Goal: Task Accomplishment & Management: Manage account settings

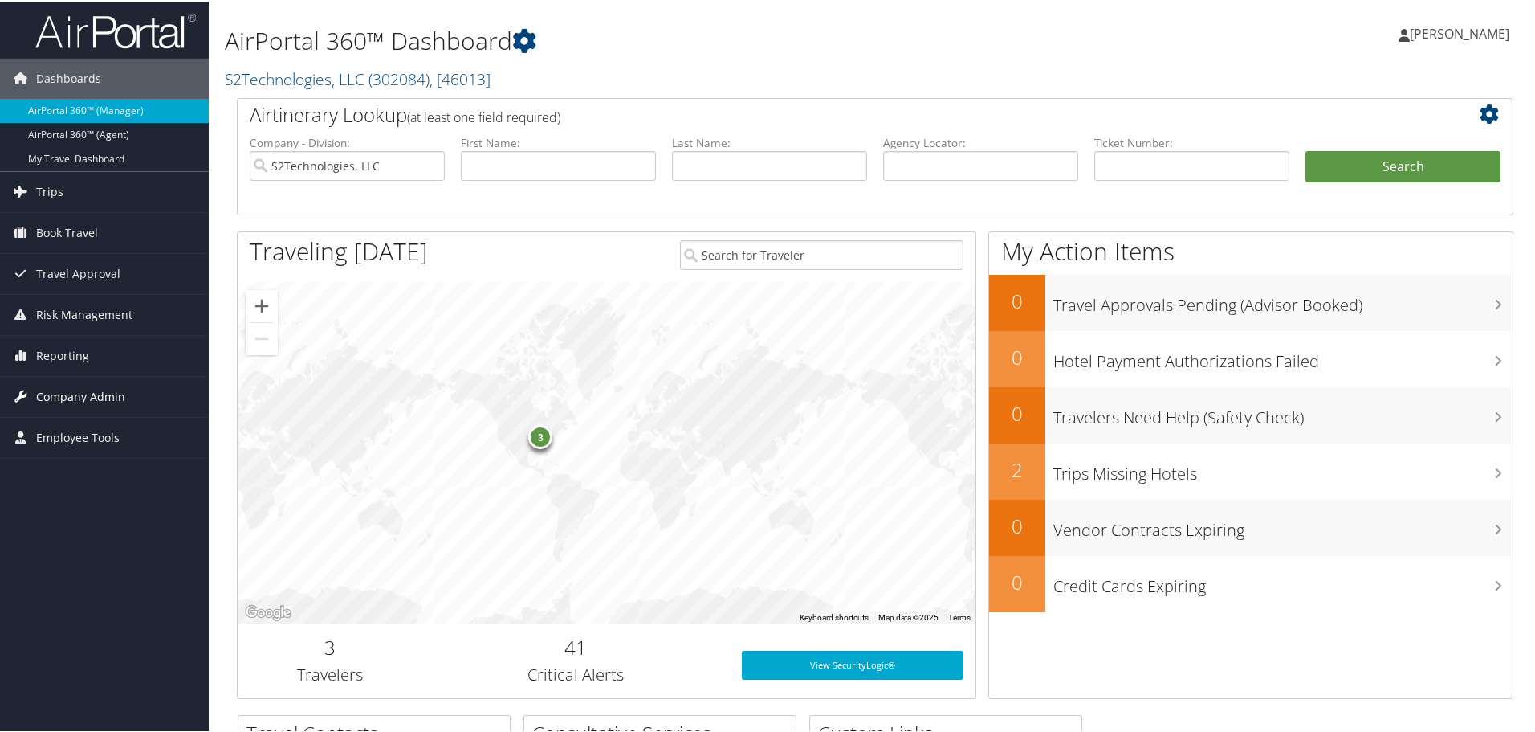
click at [98, 391] on span "Company Admin" at bounding box center [80, 395] width 89 height 40
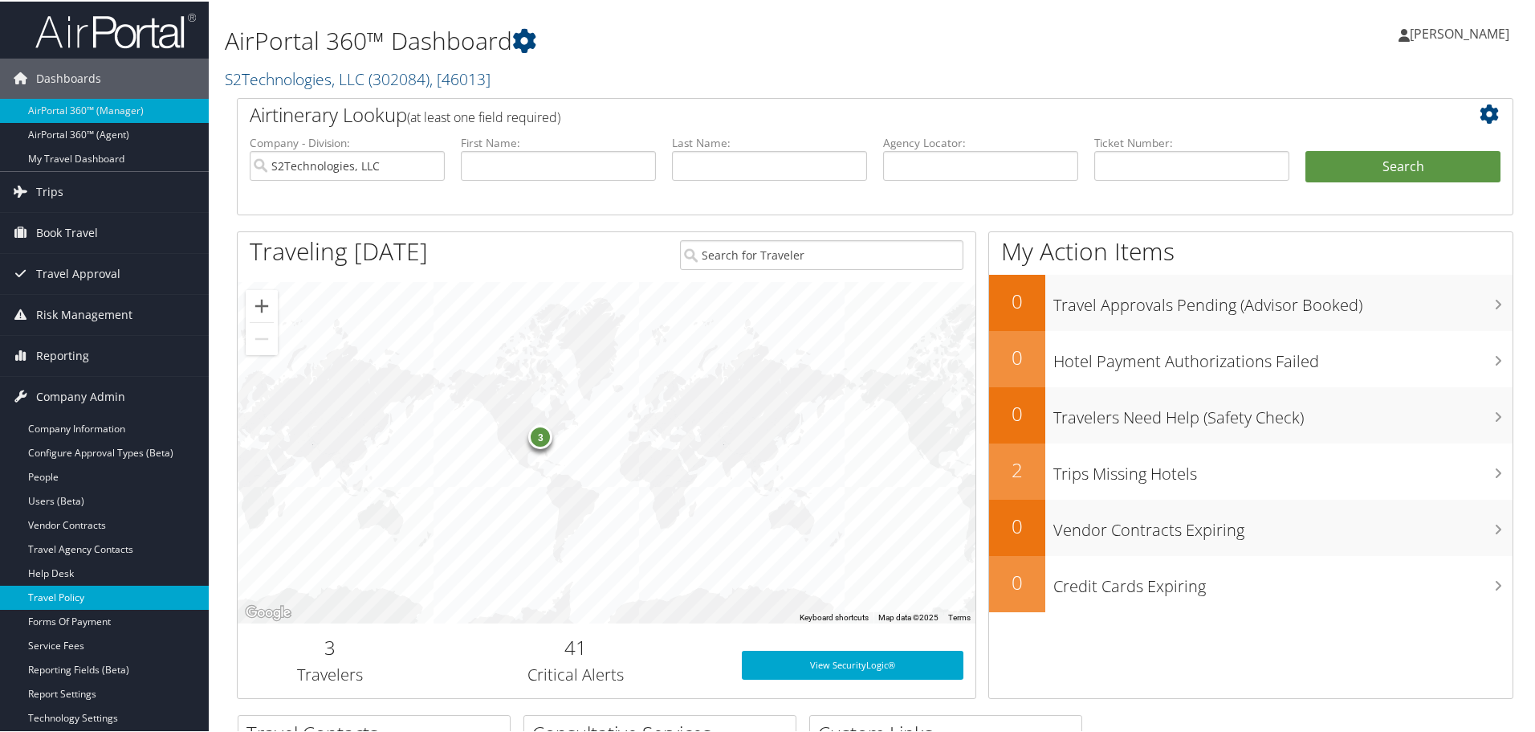
drag, startPoint x: 80, startPoint y: 499, endPoint x: 173, endPoint y: 607, distance: 142.9
click at [80, 499] on link "Users (Beta)" at bounding box center [104, 499] width 209 height 24
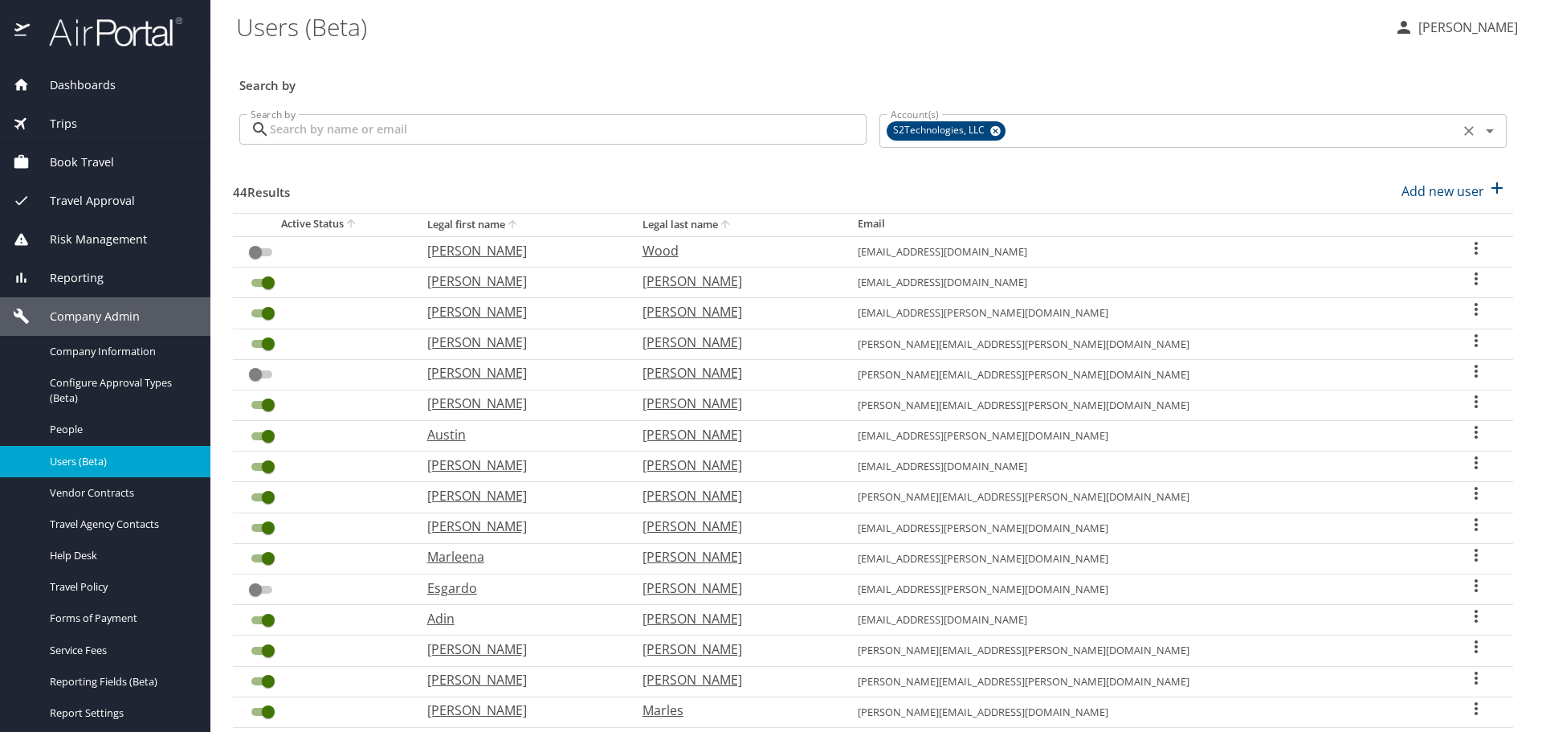
click at [1464, 128] on icon "Clear" at bounding box center [1469, 131] width 10 height 10
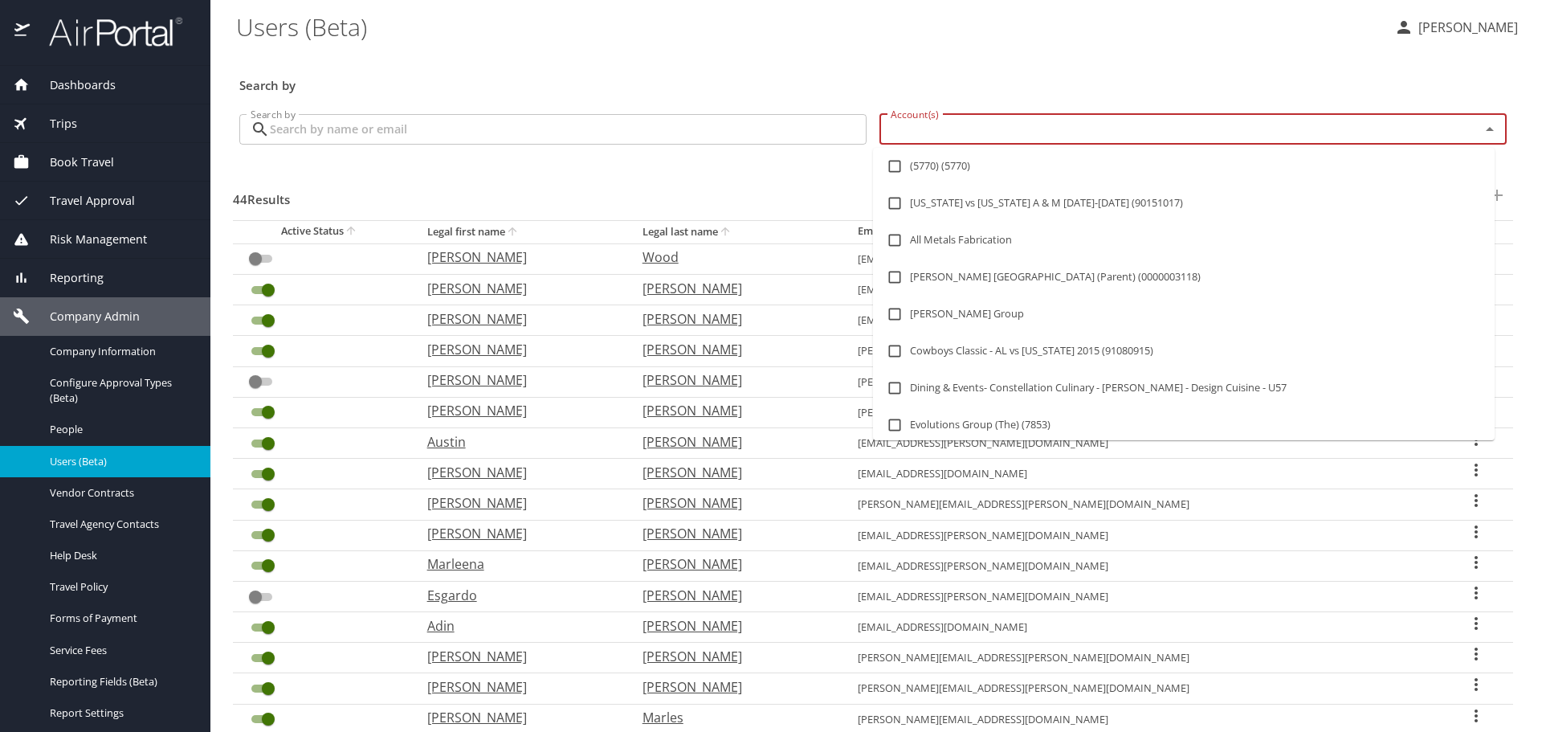
click at [1200, 128] on input "Account(s)" at bounding box center [1169, 129] width 570 height 21
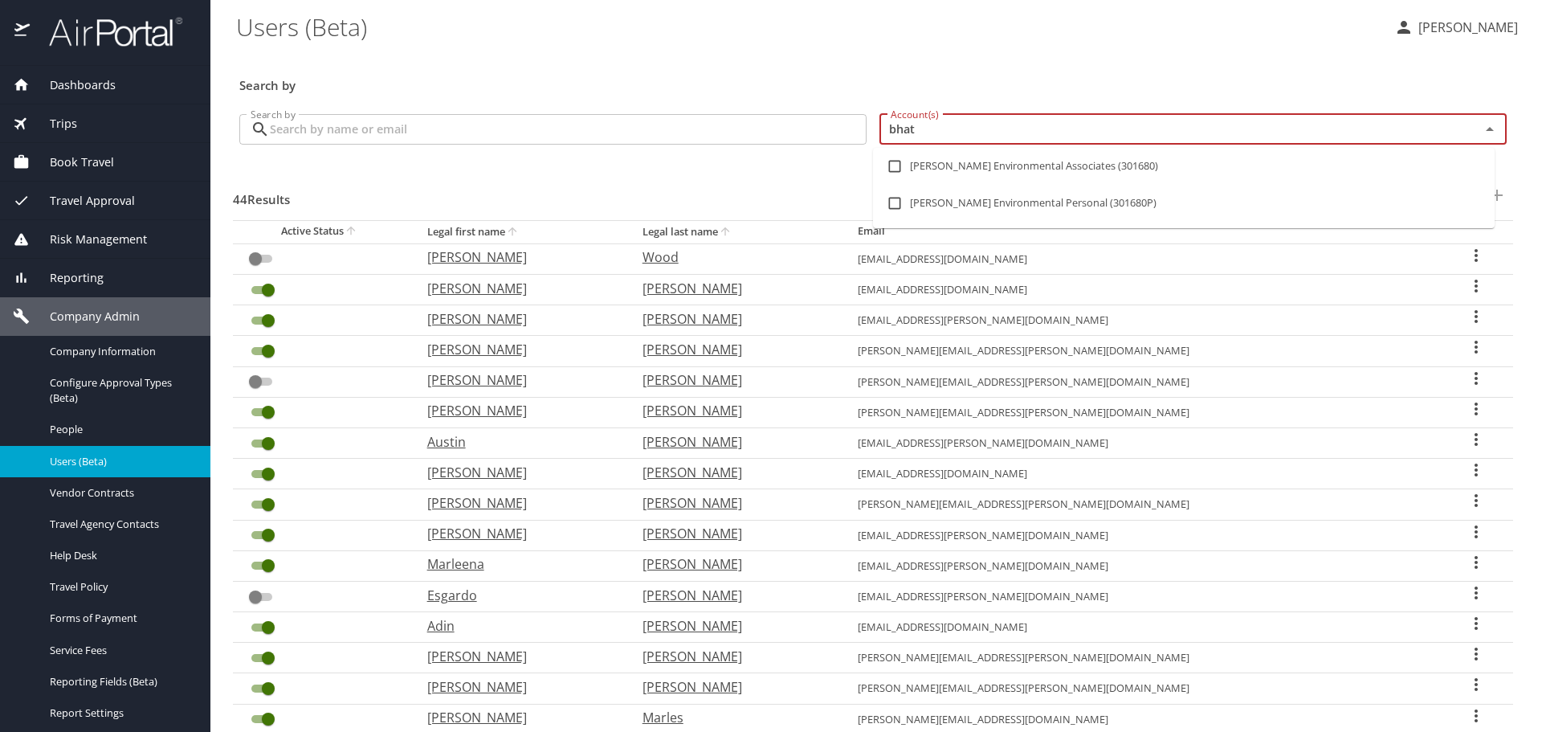
type input "bhate"
click at [1035, 165] on li "Bhate Environmental Associates (301680)" at bounding box center [1184, 166] width 622 height 37
checkbox input "true"
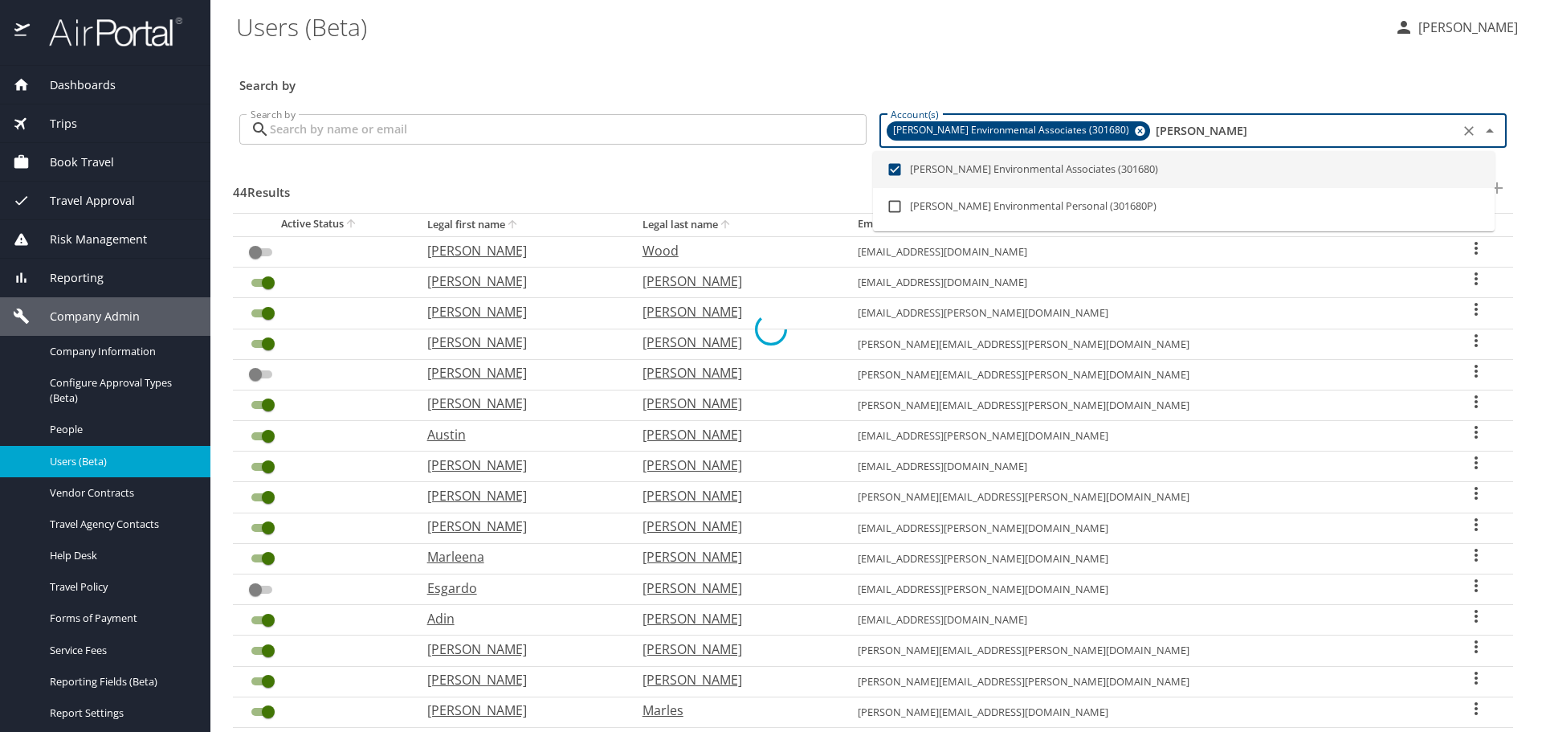
checkbox input "false"
checkbox input "true"
checkbox input "false"
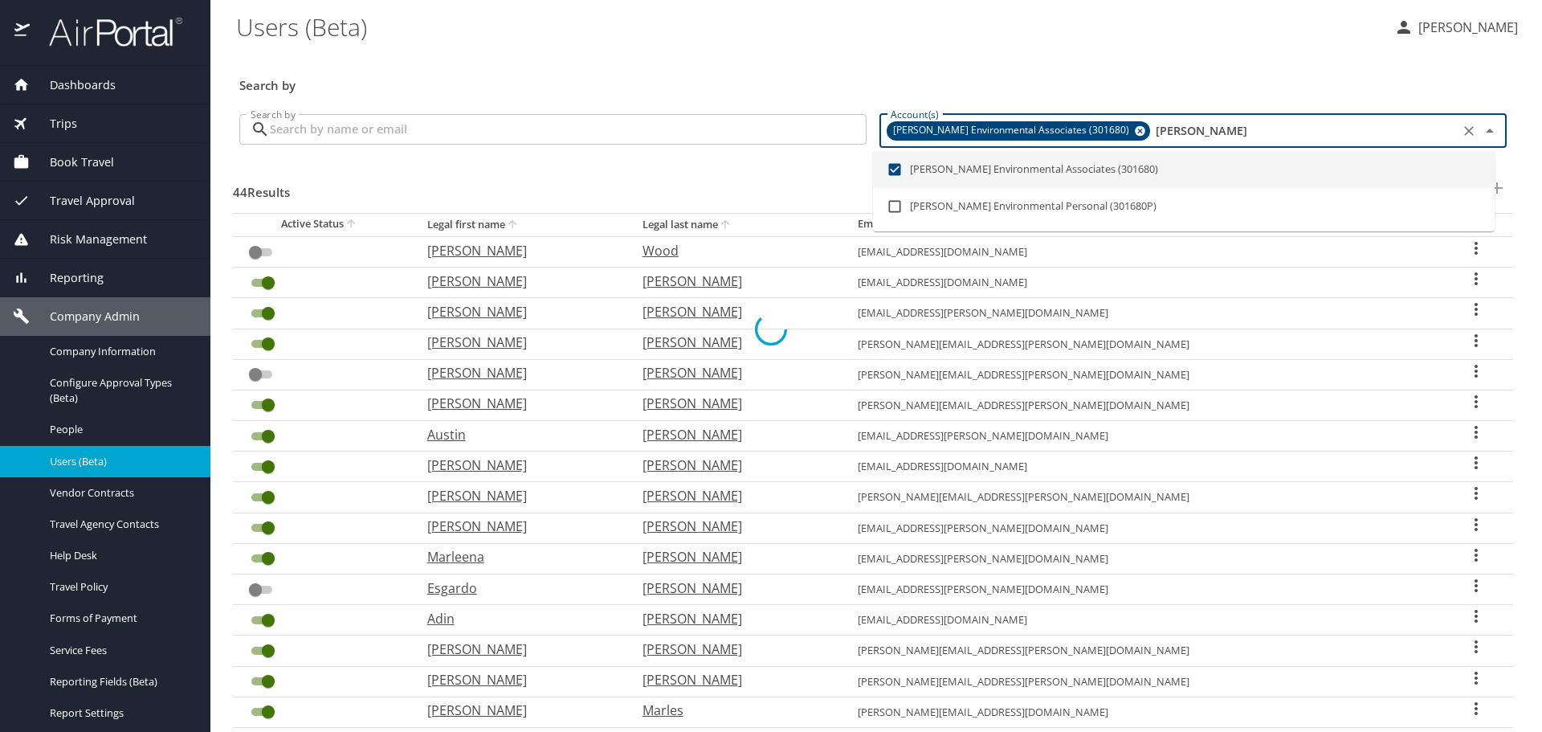
checkbox input "true"
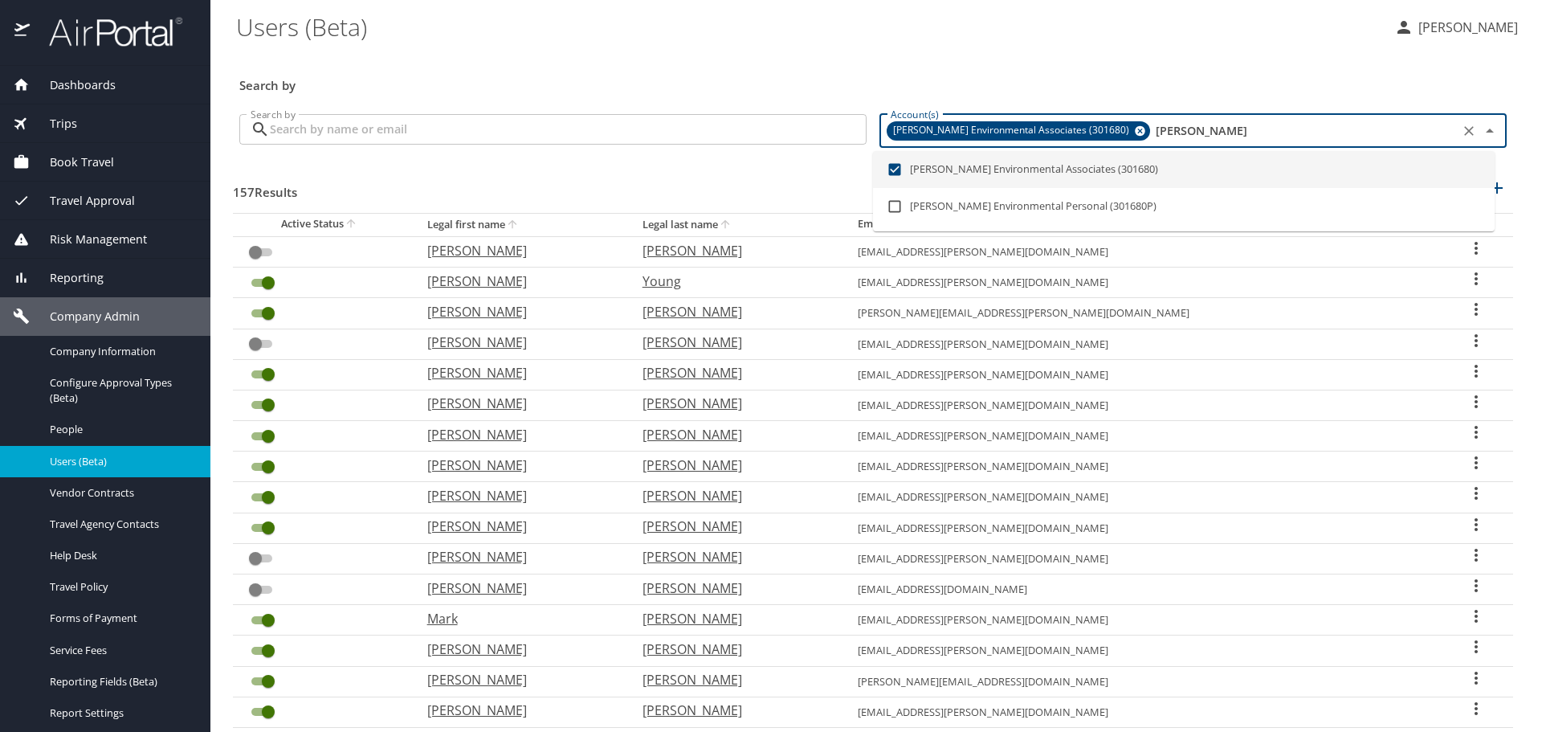
type input "bhate"
drag, startPoint x: 381, startPoint y: 132, endPoint x: 399, endPoint y: 120, distance: 22.1
click at [381, 132] on input "Search by" at bounding box center [568, 129] width 597 height 31
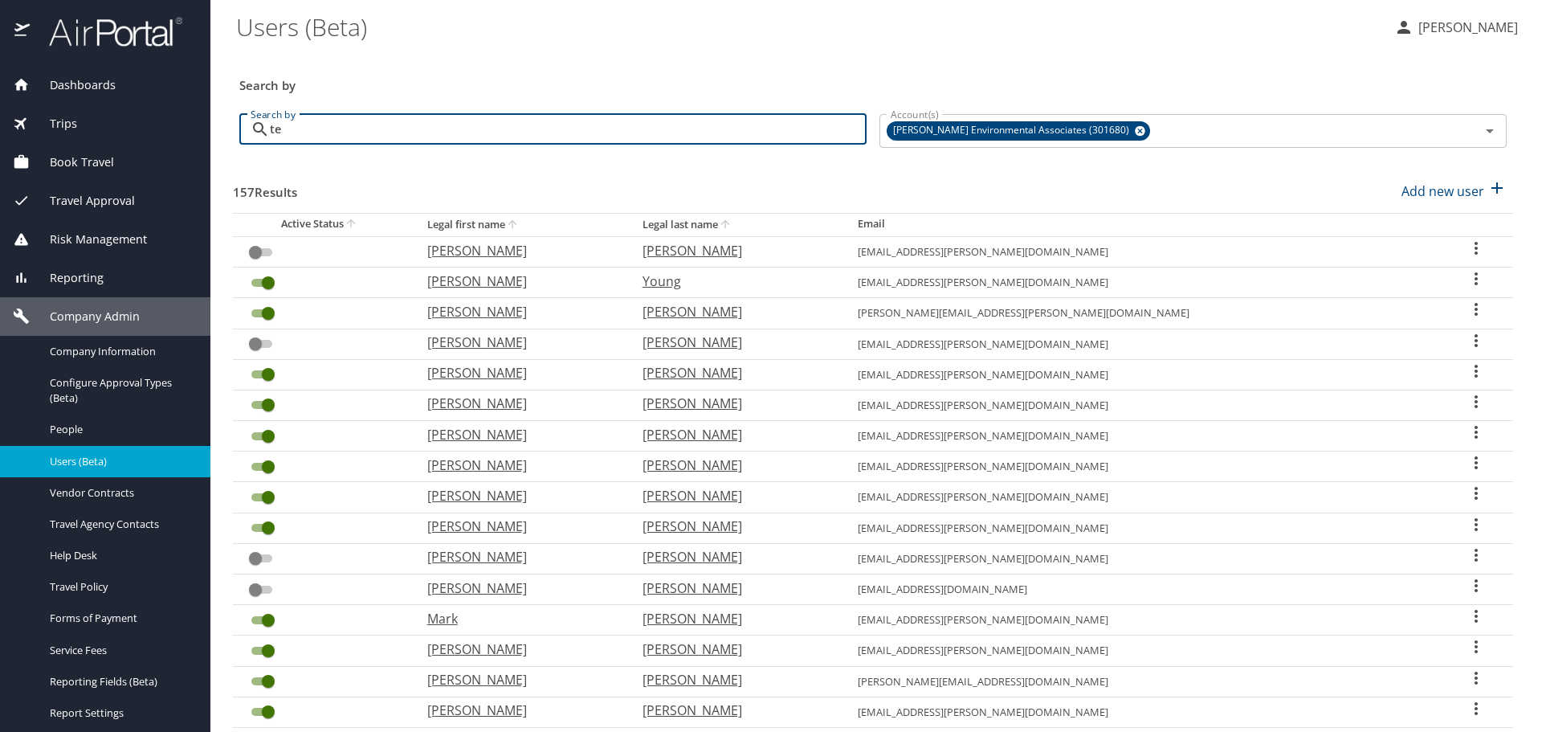
type input "tew"
checkbox input "true"
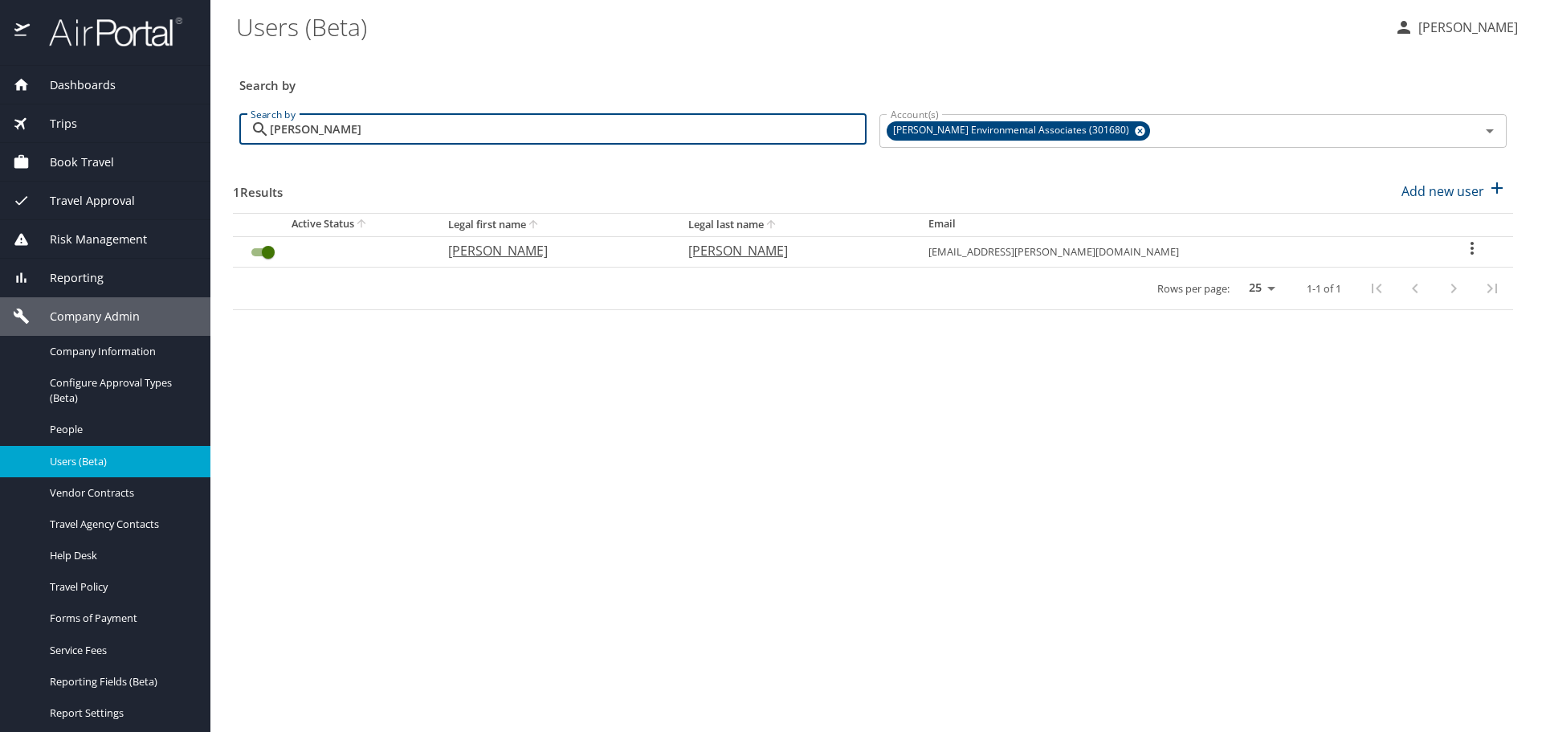
type input "tew"
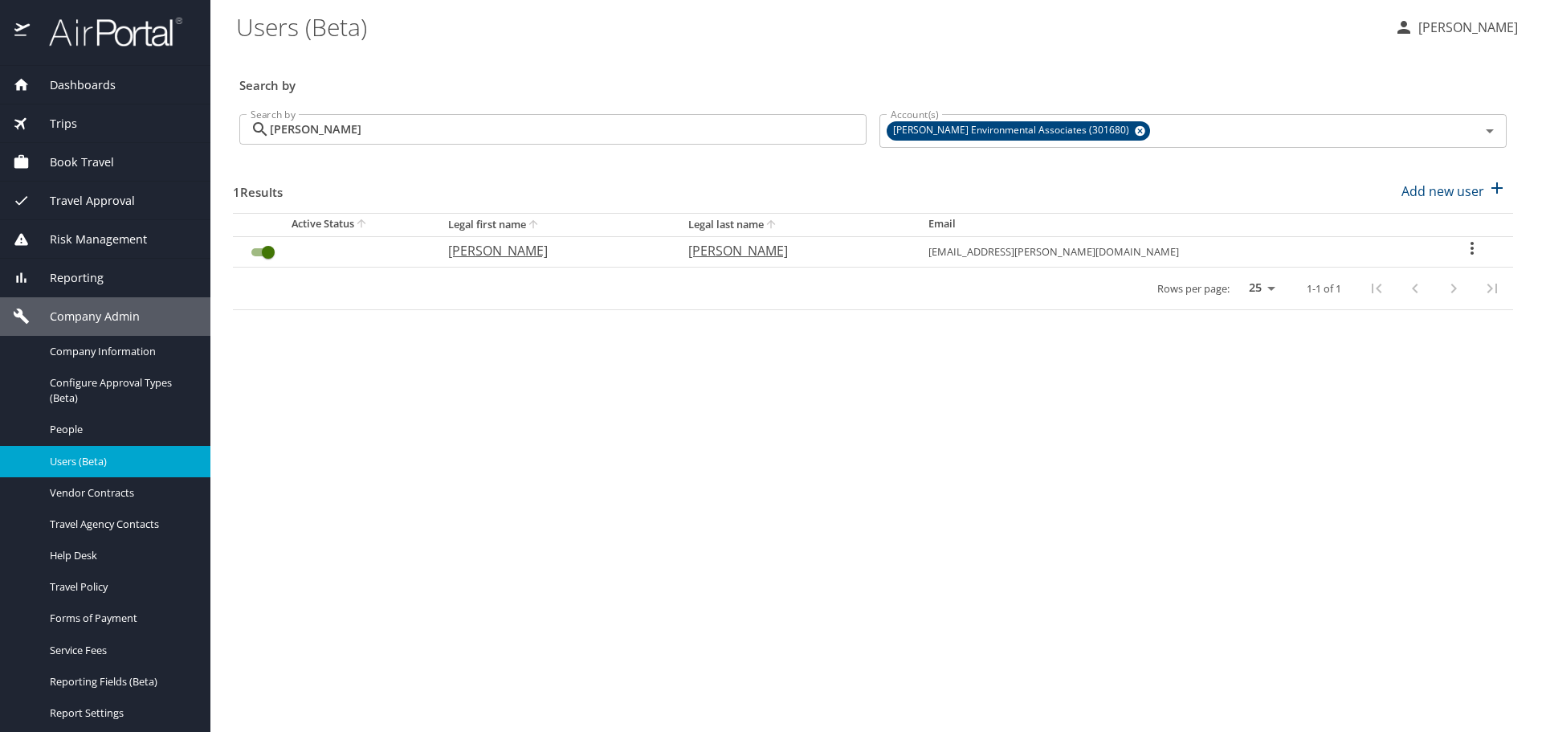
click at [1462, 241] on icon "User Search Table" at bounding box center [1471, 248] width 19 height 19
click at [1348, 246] on p "View profile" at bounding box center [1372, 250] width 71 height 19
select select "US"
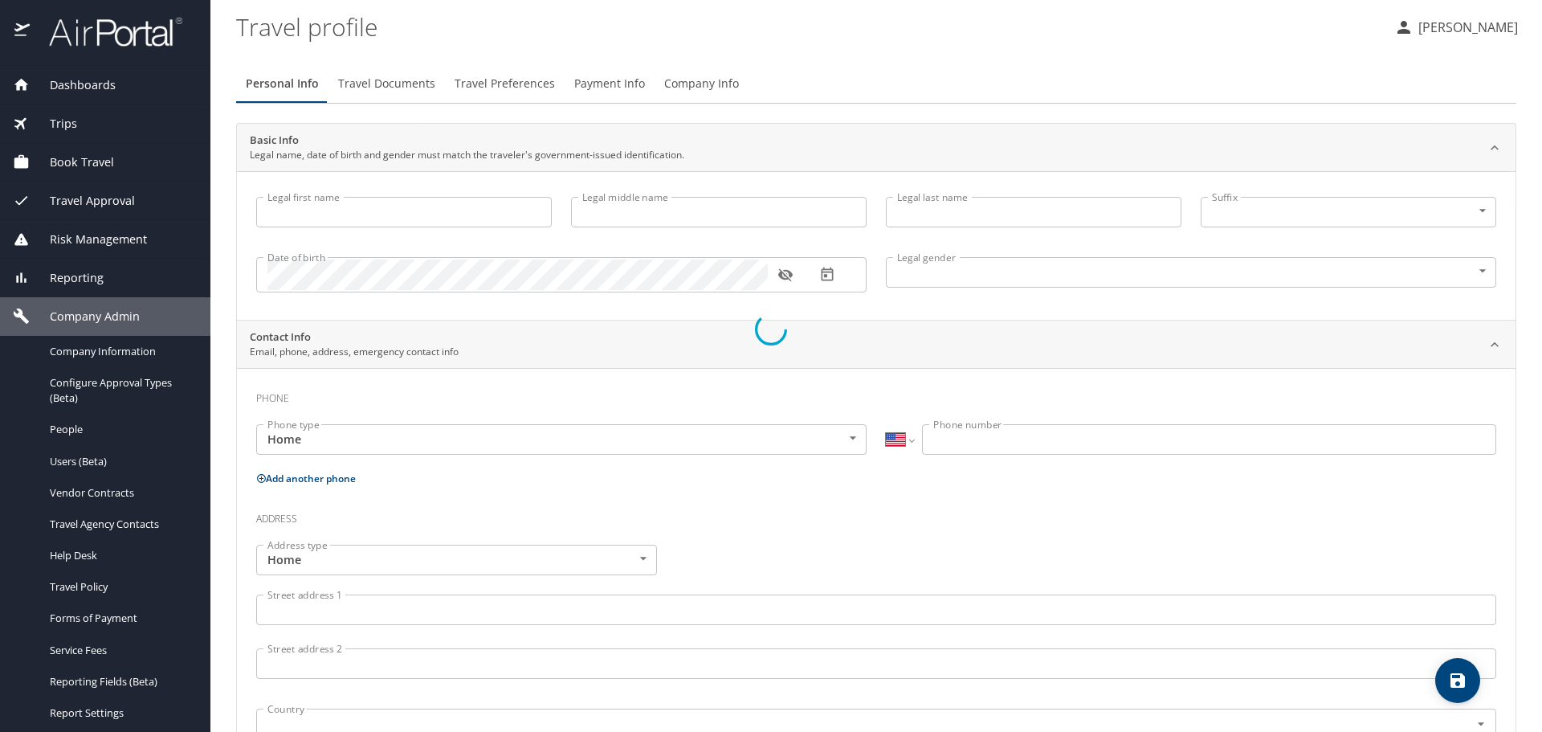
type input "Randy"
type input "Miles"
type input "Tew"
type input "Male"
select select "US"
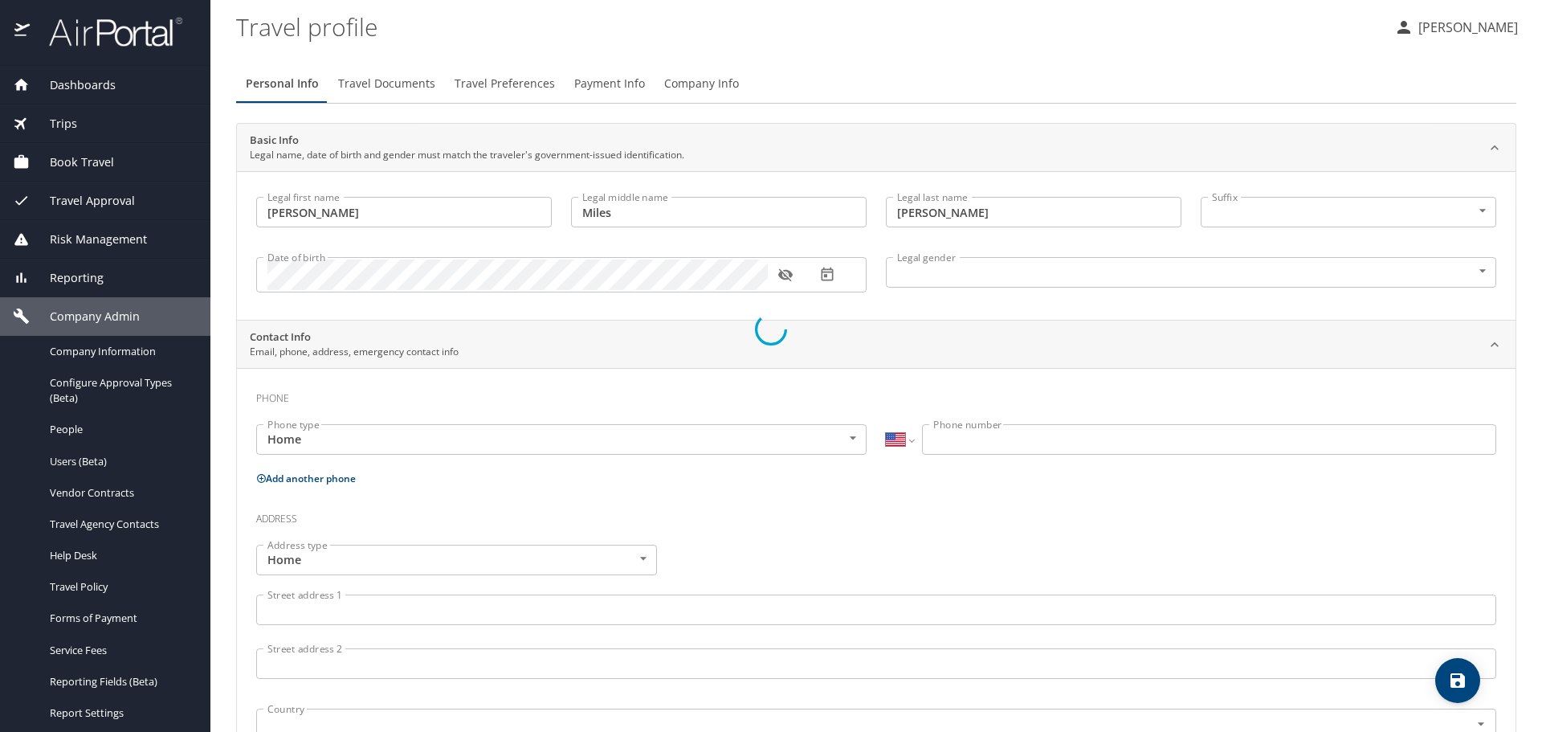
select select "US"
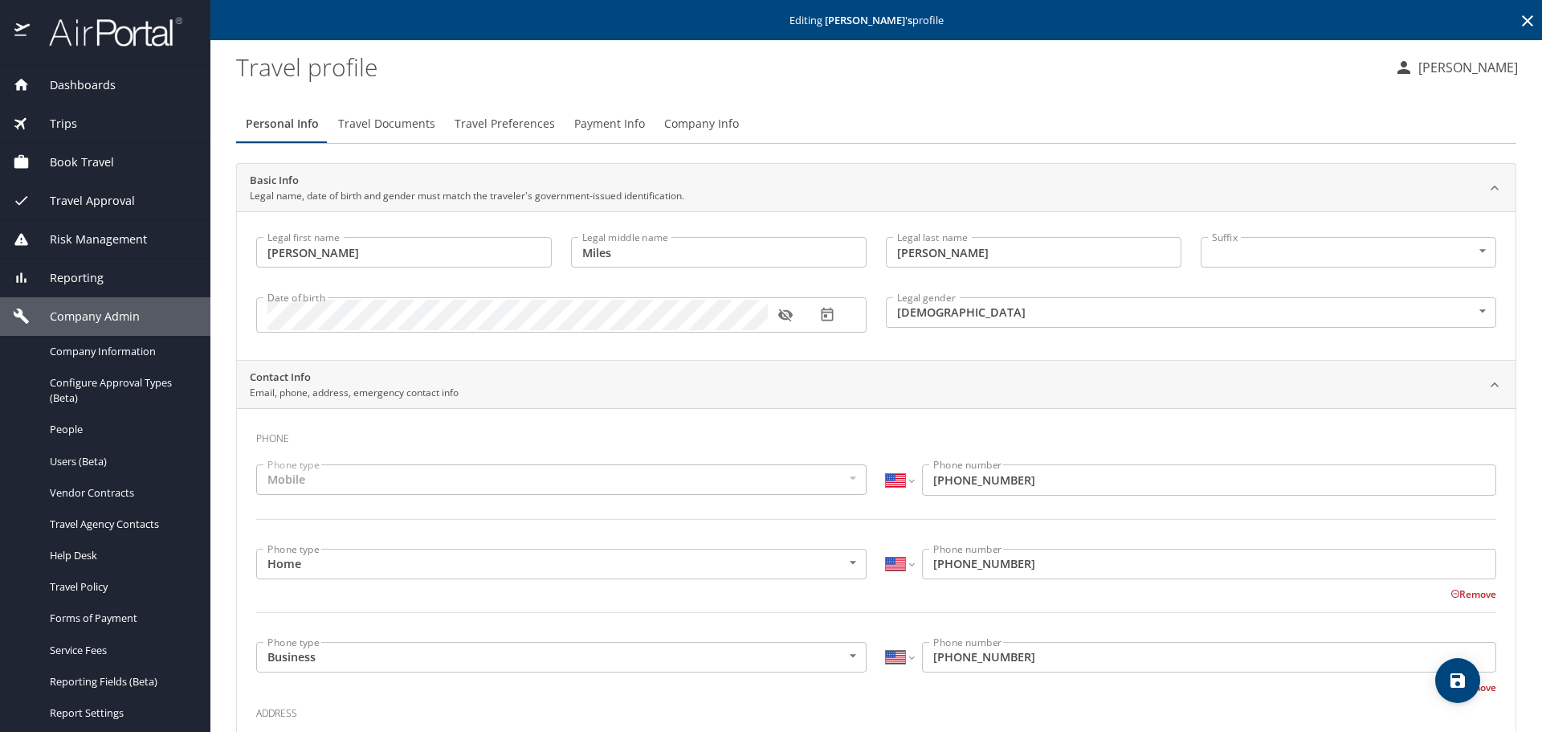
click at [491, 121] on span "Travel Preferences" at bounding box center [505, 124] width 100 height 20
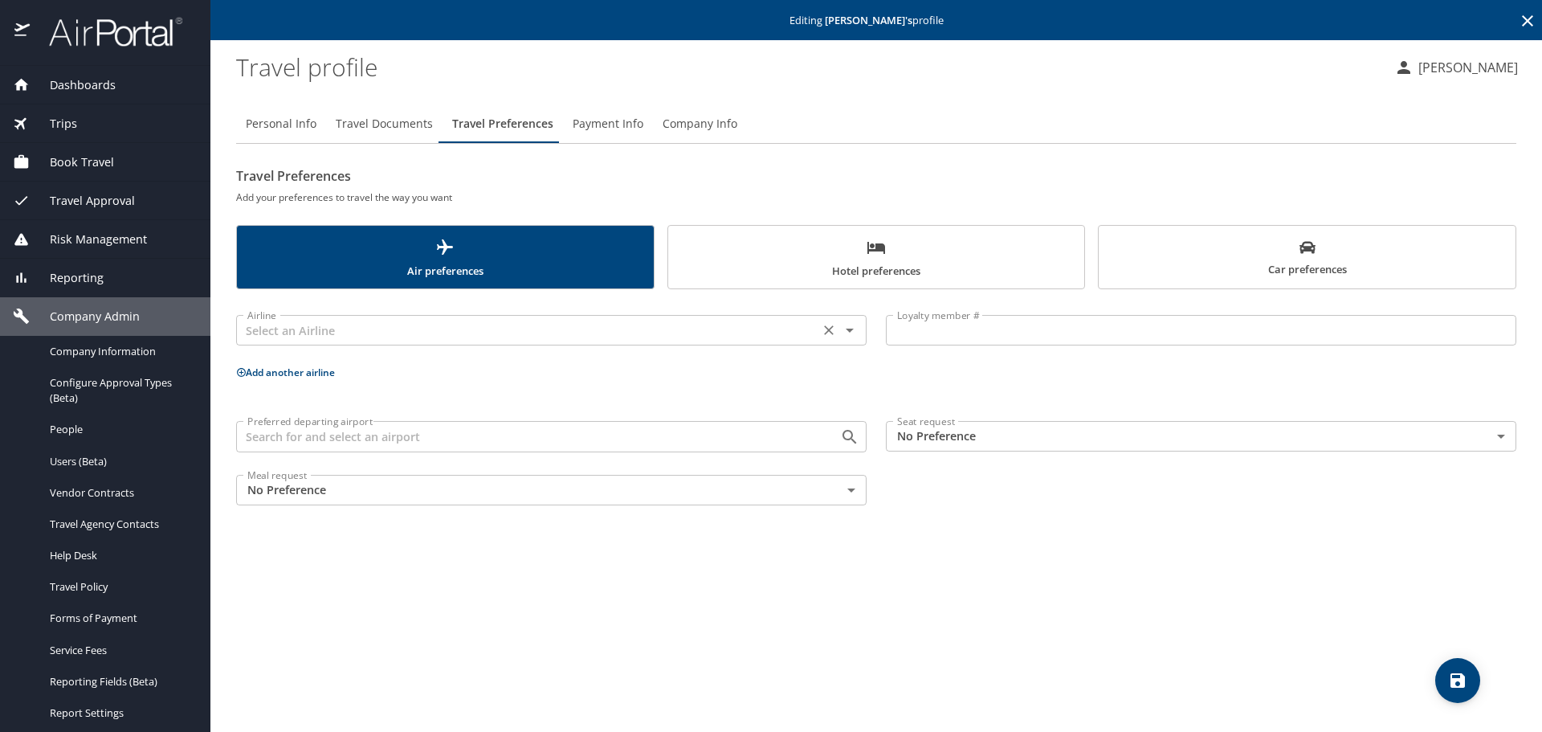
click at [340, 328] on input "text" at bounding box center [527, 330] width 573 height 21
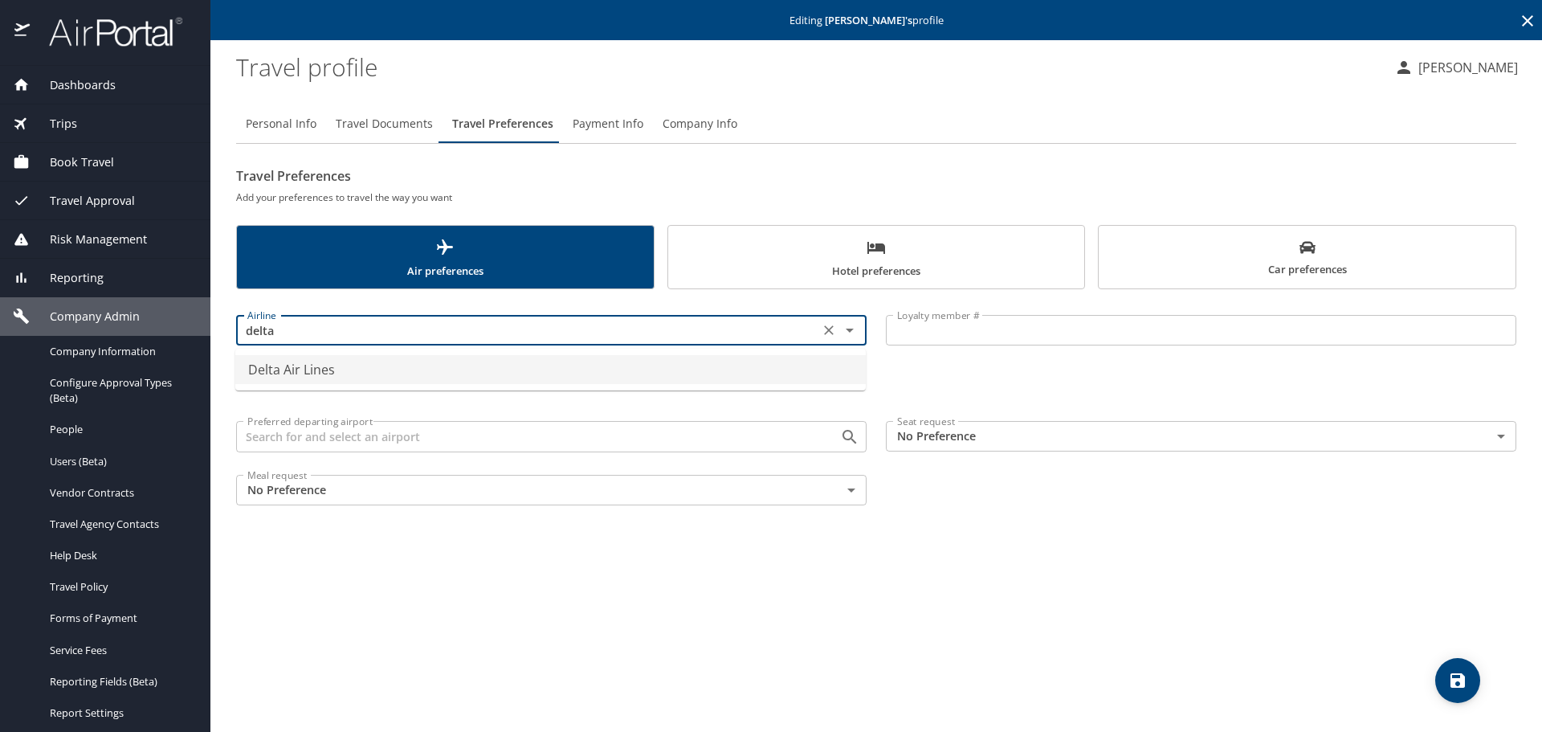
click at [305, 362] on li "Delta Air Lines" at bounding box center [550, 369] width 630 height 29
type input "Delta Air Lines"
click at [1009, 335] on input "Loyalty member #" at bounding box center [1201, 330] width 630 height 31
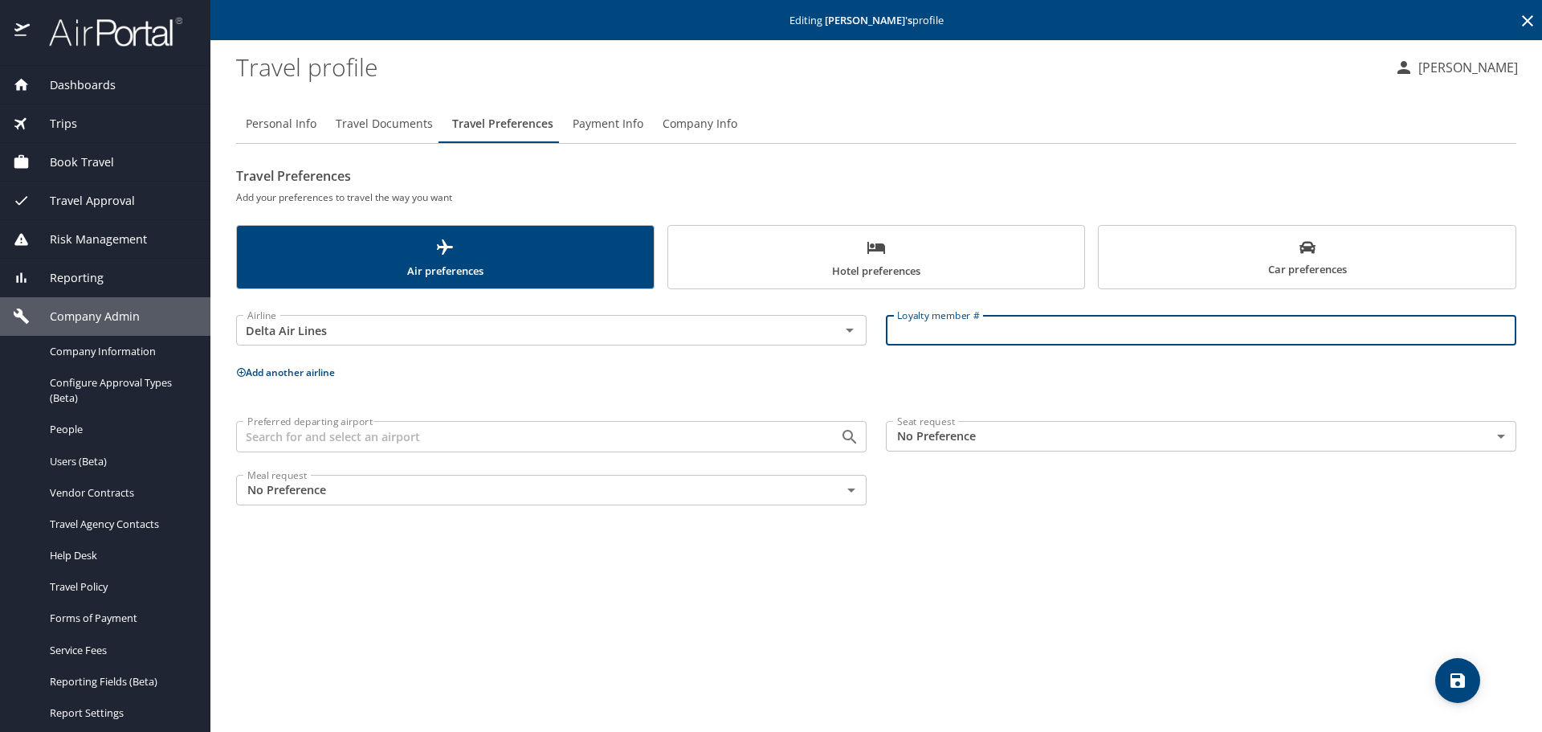
paste input "9361494801"
type input "9361494801"
click at [1457, 675] on icon "save" at bounding box center [1457, 680] width 19 height 19
